Goal: Information Seeking & Learning: Check status

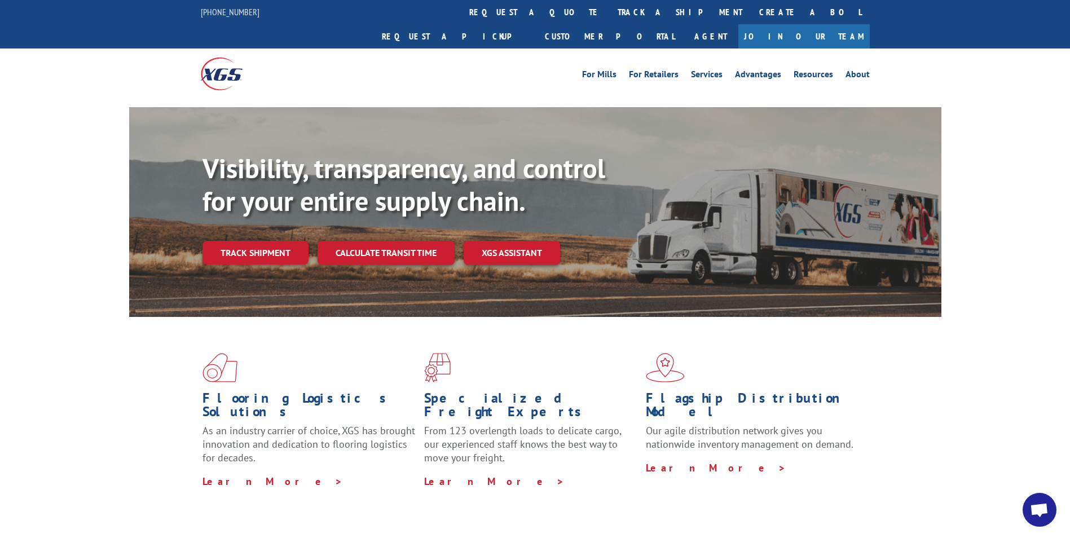
click at [286, 241] on link "Track shipment" at bounding box center [255, 253] width 106 height 24
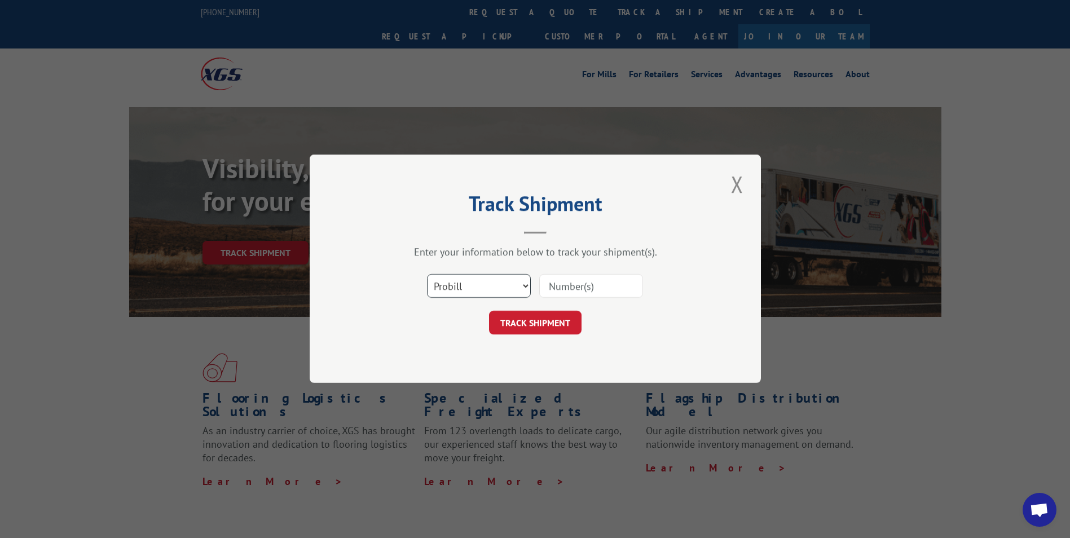
click at [528, 285] on select "Select category... Probill BOL PO" at bounding box center [479, 287] width 104 height 24
select select "bol"
click at [427, 275] on select "Select category... Probill BOL PO" at bounding box center [479, 287] width 104 height 24
click at [584, 284] on input at bounding box center [591, 287] width 104 height 24
type input "2821700"
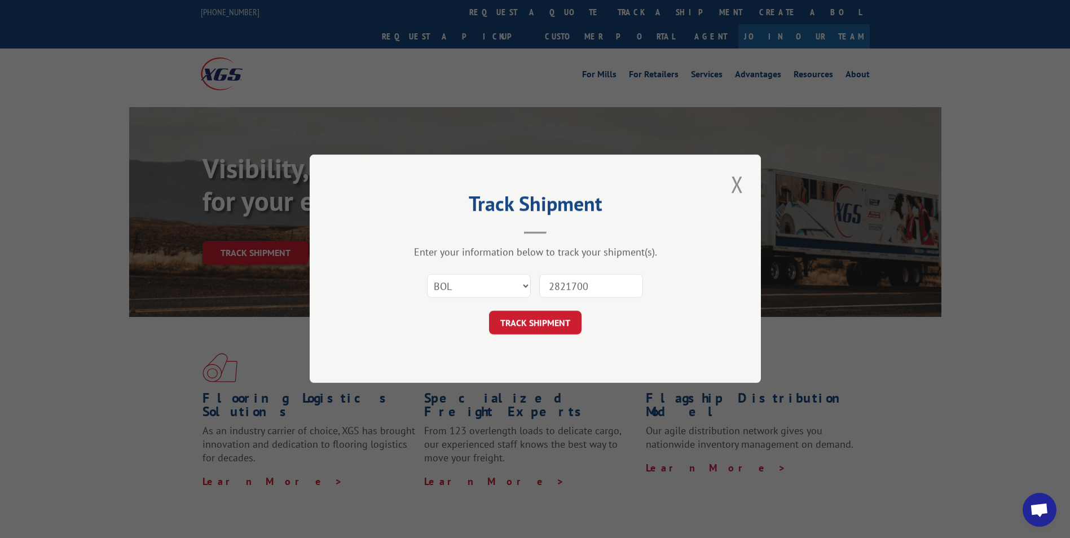
click button "TRACK SHIPMENT" at bounding box center [535, 323] width 92 height 24
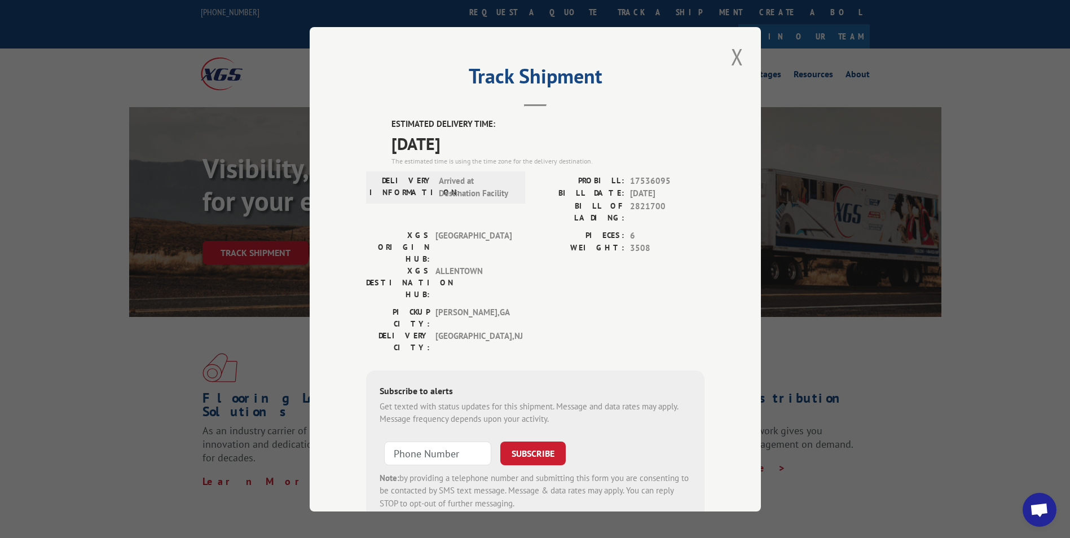
click at [727, 56] on button "Close modal" at bounding box center [736, 56] width 19 height 31
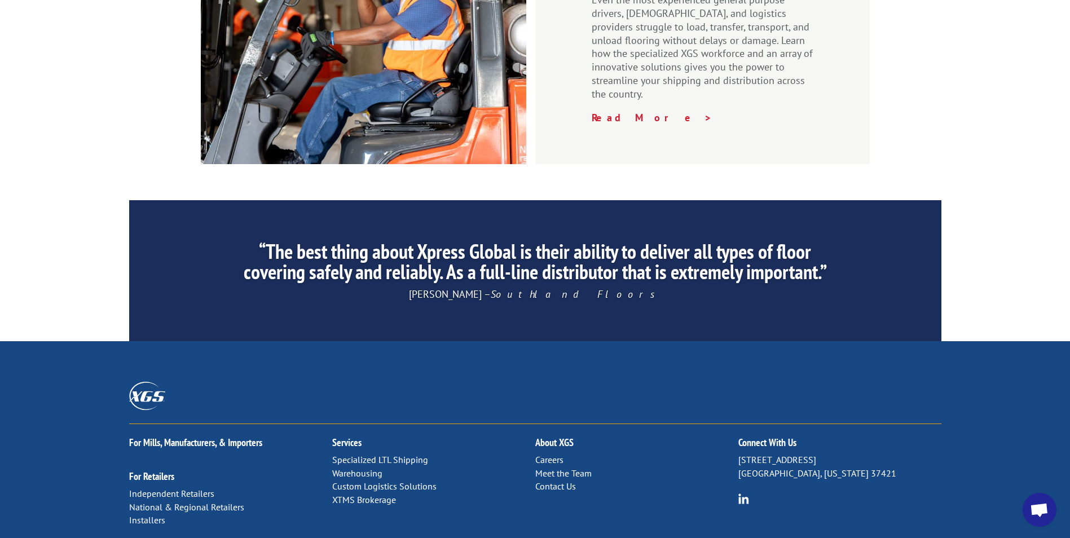
scroll to position [1694, 0]
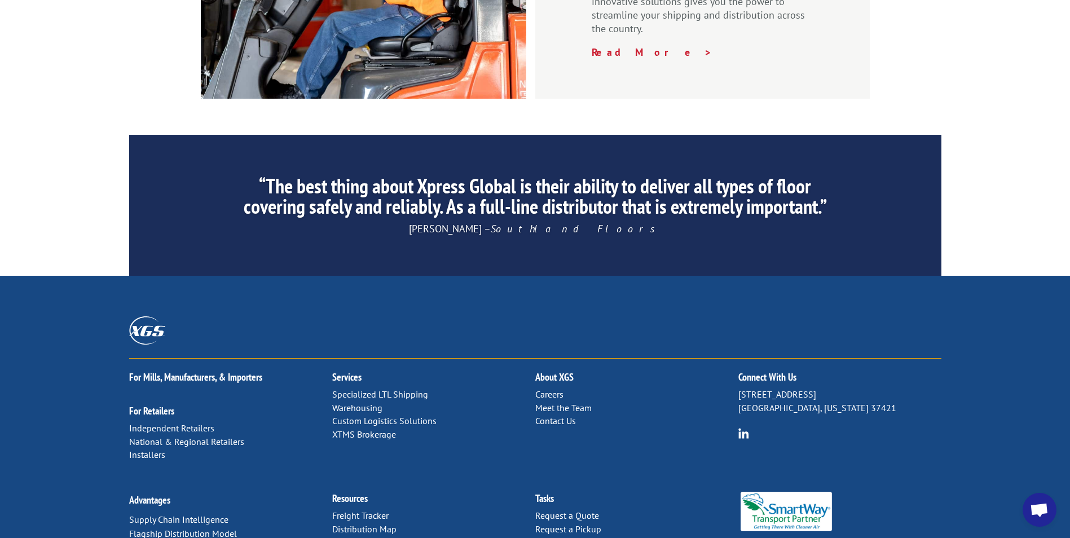
click at [544, 415] on link "Contact Us" at bounding box center [555, 420] width 41 height 11
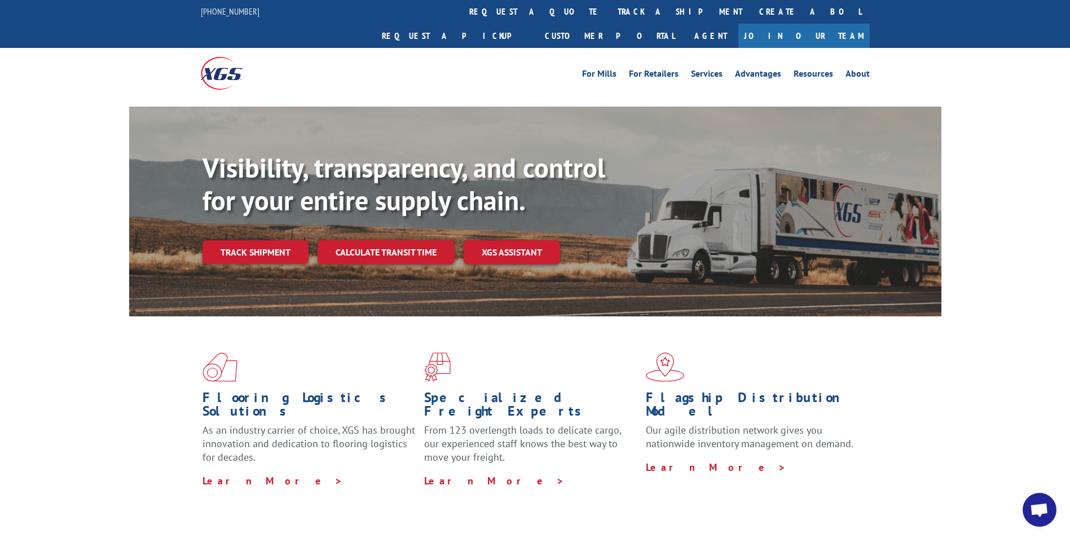
scroll to position [0, 0]
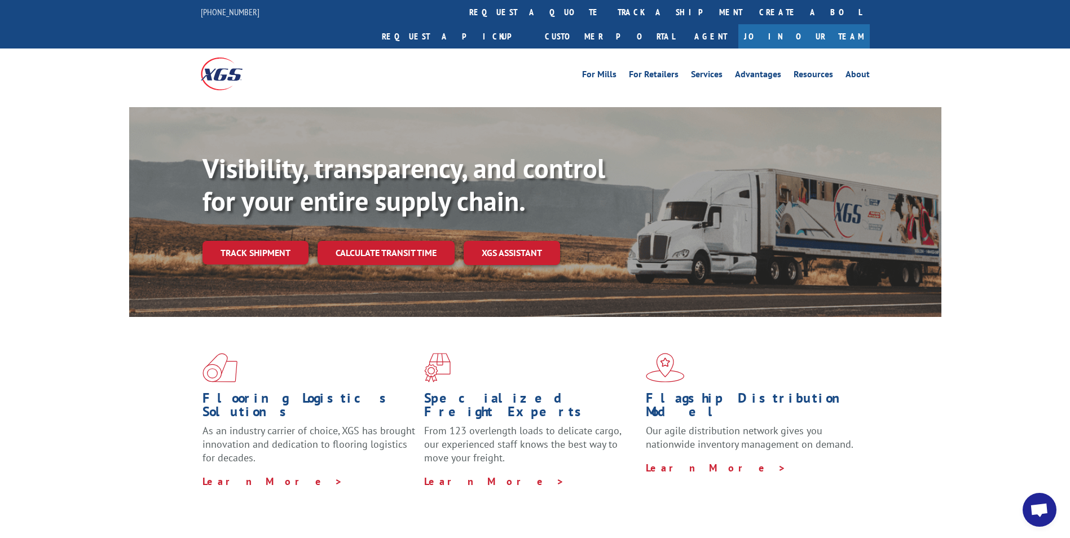
click at [260, 241] on link "Track shipment" at bounding box center [255, 253] width 106 height 24
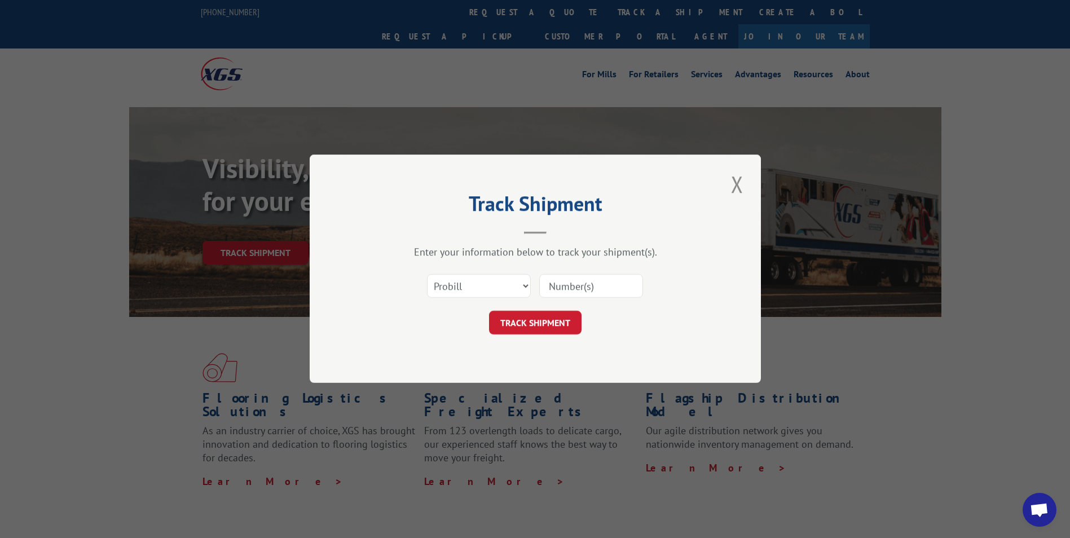
click at [532, 291] on div "Select category... Probill BOL PO" at bounding box center [535, 286] width 338 height 37
click at [529, 289] on select "Select category... Probill BOL PO" at bounding box center [479, 287] width 104 height 24
select select "bol"
click at [427, 275] on select "Select category... Probill BOL PO" at bounding box center [479, 287] width 104 height 24
click at [599, 289] on input at bounding box center [591, 287] width 104 height 24
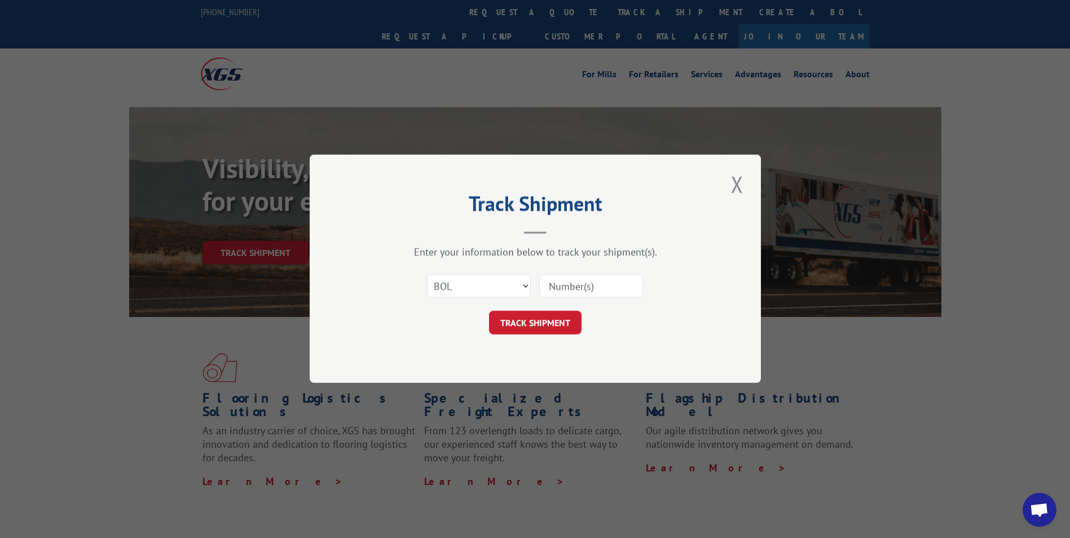
type input "2821700"
click at [540, 317] on button "TRACK SHIPMENT" at bounding box center [535, 323] width 92 height 24
